Goal: Browse casually: Explore the website without a specific task or goal

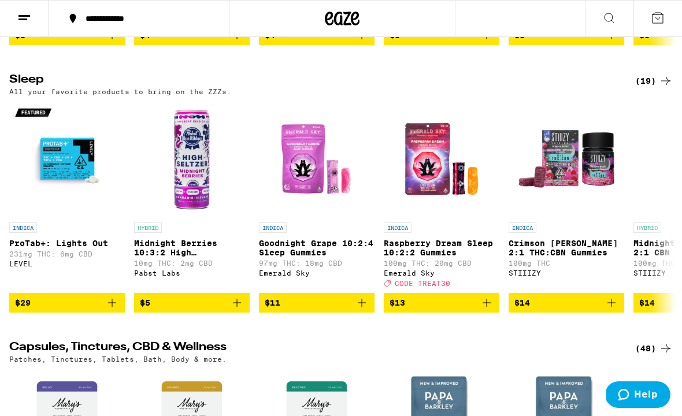
scroll to position [4667, 0]
